Goal: Information Seeking & Learning: Learn about a topic

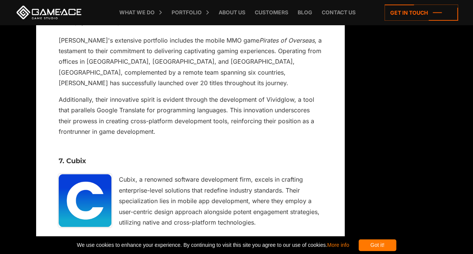
scroll to position [4450, 0]
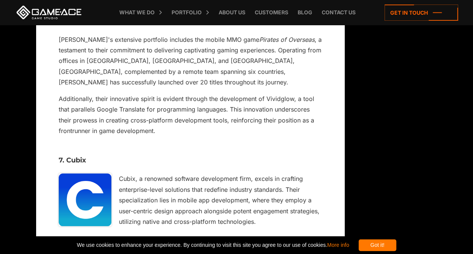
drag, startPoint x: 67, startPoint y: 89, endPoint x: 123, endPoint y: 84, distance: 55.9
drag, startPoint x: 123, startPoint y: 84, endPoint x: 119, endPoint y: 85, distance: 4.1
copy h3 "Anshar Studios"
drag, startPoint x: 142, startPoint y: 126, endPoint x: 324, endPoint y: 127, distance: 181.7
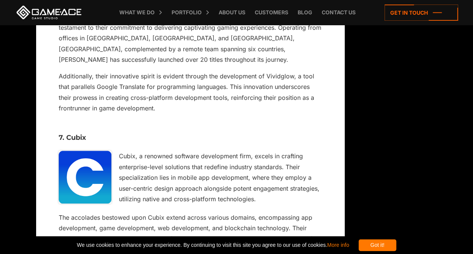
scroll to position [4487, 0]
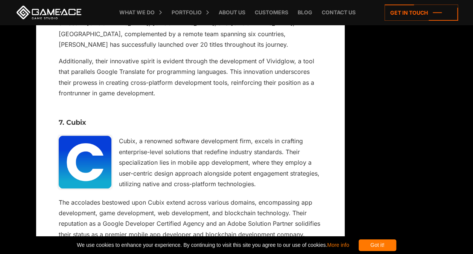
drag, startPoint x: 65, startPoint y: 50, endPoint x: 123, endPoint y: 52, distance: 58.3
drag, startPoint x: 123, startPoint y: 52, endPoint x: 113, endPoint y: 47, distance: 11.8
copy h3 "Anshar Studios"
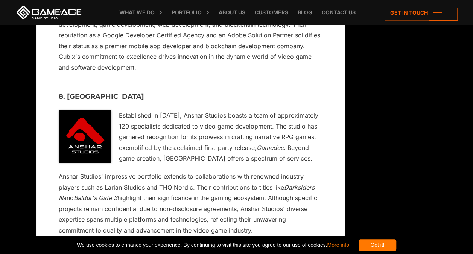
scroll to position [4676, 0]
drag, startPoint x: 240, startPoint y: 117, endPoint x: 121, endPoint y: 42, distance: 140.3
drag, startPoint x: 121, startPoint y: 42, endPoint x: 147, endPoint y: 51, distance: 27.0
copy div "vky Design Studio, boasting over 14 years of experience in the industry, stands…"
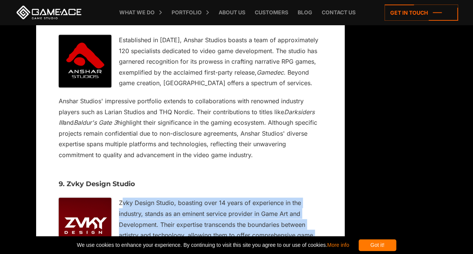
scroll to position [4788, 0]
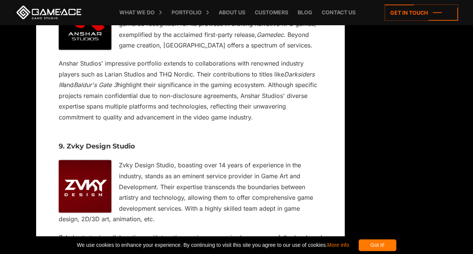
drag, startPoint x: 219, startPoint y: 93, endPoint x: 333, endPoint y: 91, distance: 114.4
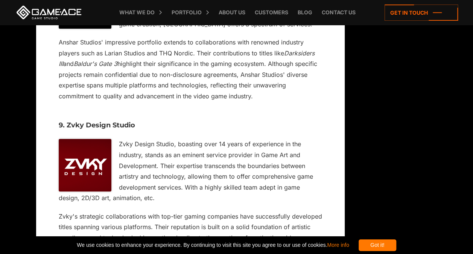
scroll to position [4826, 0]
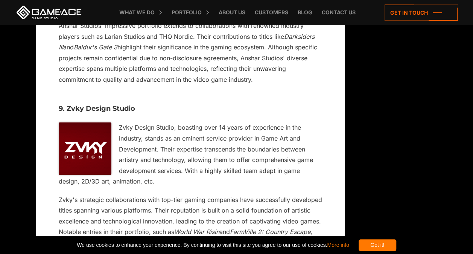
drag, startPoint x: 191, startPoint y: 67, endPoint x: 342, endPoint y: 69, distance: 150.5
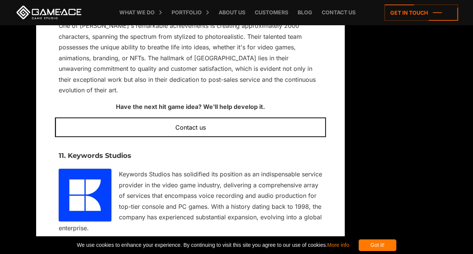
scroll to position [5165, 0]
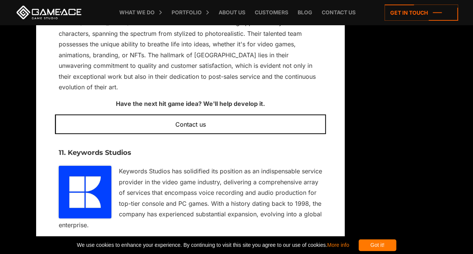
copy h3 "Quytech"
drag, startPoint x: 266, startPoint y: 109, endPoint x: 322, endPoint y: 110, distance: 56.1
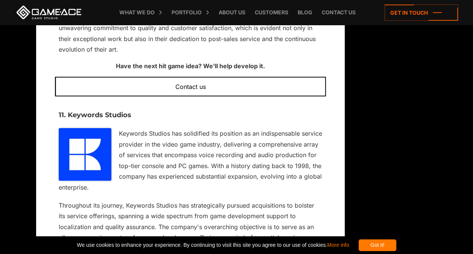
drag, startPoint x: 105, startPoint y: 110, endPoint x: 342, endPoint y: 114, distance: 237.5
drag, startPoint x: 194, startPoint y: 142, endPoint x: 340, endPoint y: 140, distance: 145.6
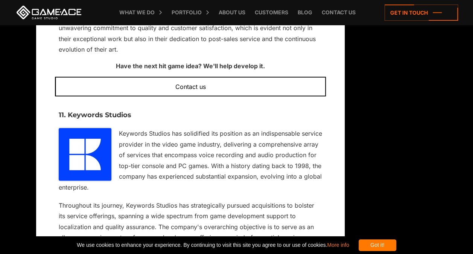
copy h3 "Quytech"
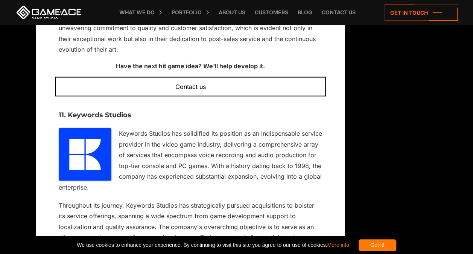
drag, startPoint x: 144, startPoint y: 66, endPoint x: 191, endPoint y: 168, distance: 112.0
drag, startPoint x: 191, startPoint y: 168, endPoint x: 188, endPoint y: 159, distance: 9.9
copy div "Quytech is a prominent game development company based in the [GEOGRAPHIC_DATA] …"
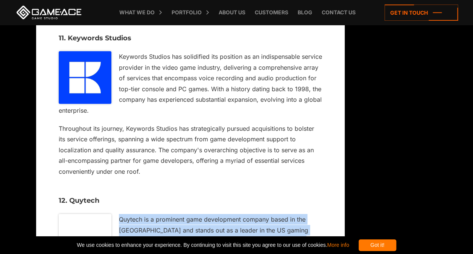
scroll to position [5315, 0]
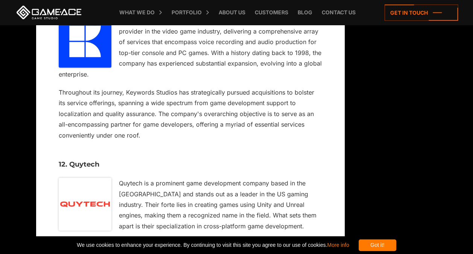
drag, startPoint x: 159, startPoint y: 111, endPoint x: 325, endPoint y: 110, distance: 166.7
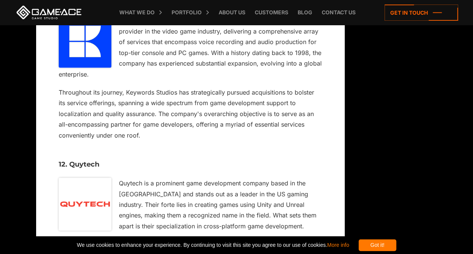
drag, startPoint x: 186, startPoint y: 120, endPoint x: 327, endPoint y: 123, distance: 141.9
drag, startPoint x: 69, startPoint y: 81, endPoint x: 114, endPoint y: 82, distance: 45.2
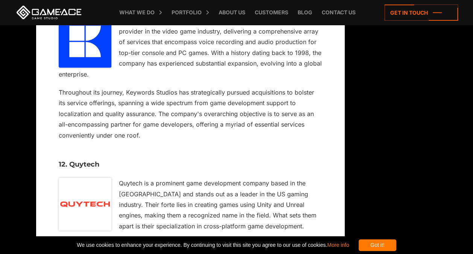
drag, startPoint x: 114, startPoint y: 82, endPoint x: 107, endPoint y: 83, distance: 7.6
copy h3 "1518 Studios"
drag, startPoint x: 203, startPoint y: 99, endPoint x: 330, endPoint y: 100, distance: 126.8
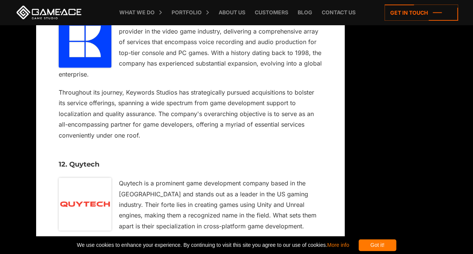
drag, startPoint x: 185, startPoint y: 121, endPoint x: 333, endPoint y: 116, distance: 148.3
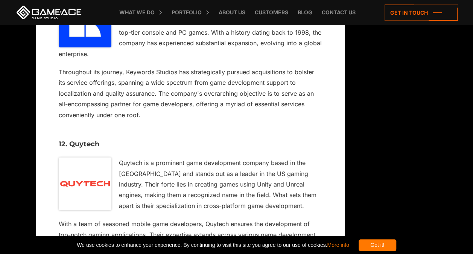
scroll to position [5353, 0]
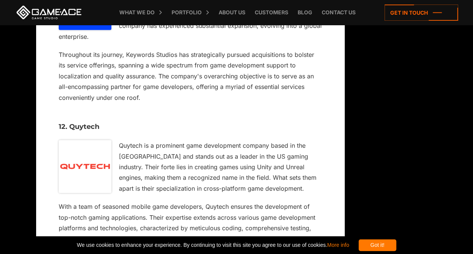
drag, startPoint x: 60, startPoint y: 132, endPoint x: 331, endPoint y: 133, distance: 270.9
drag, startPoint x: 69, startPoint y: 43, endPoint x: 120, endPoint y: 45, distance: 51.2
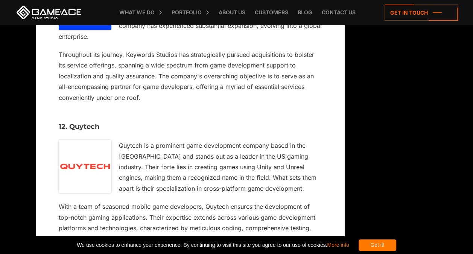
drag, startPoint x: 120, startPoint y: 45, endPoint x: 100, endPoint y: 42, distance: 20.5
copy h3 "1518 Studios"
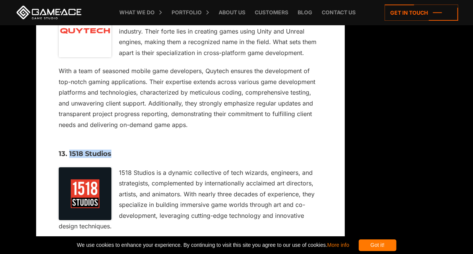
scroll to position [5466, 0]
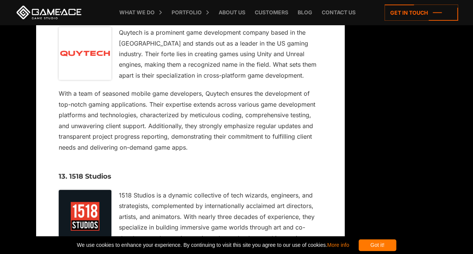
drag, startPoint x: 188, startPoint y: 111, endPoint x: 326, endPoint y: 108, distance: 137.7
drag, startPoint x: 78, startPoint y: 172, endPoint x: 338, endPoint y: 170, distance: 260.0
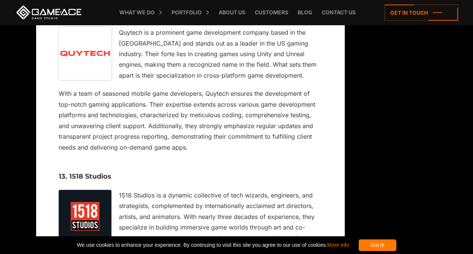
drag, startPoint x: 338, startPoint y: 170, endPoint x: 257, endPoint y: 172, distance: 80.5
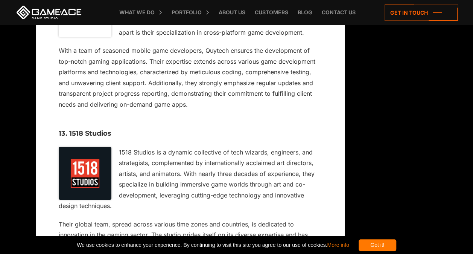
scroll to position [5579, 0]
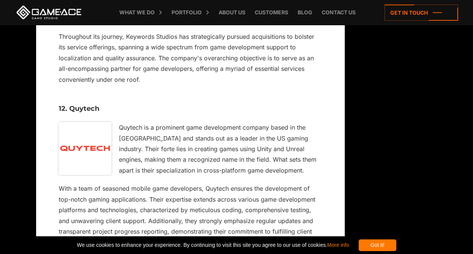
scroll to position [5353, 0]
